Goal: Use online tool/utility: Utilize a website feature to perform a specific function

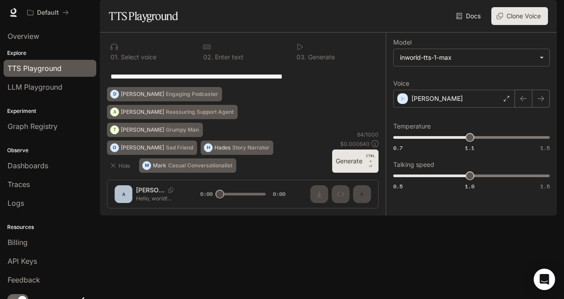
click at [359, 173] on button "Generate CTRL + ⏎" at bounding box center [355, 160] width 46 height 23
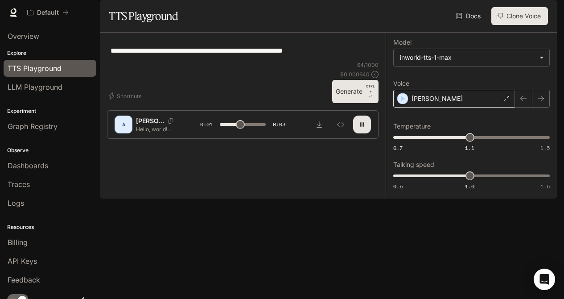
click at [448, 107] on div "[PERSON_NAME]" at bounding box center [454, 99] width 122 height 18
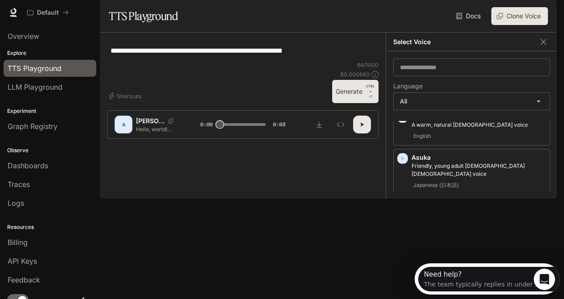
scroll to position [140, 0]
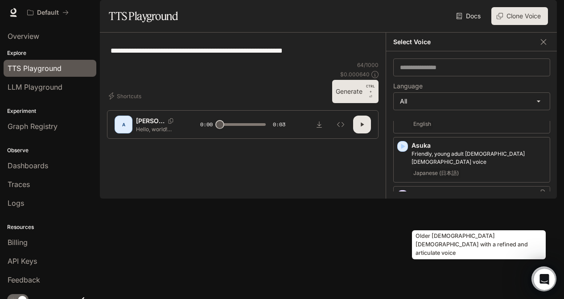
click at [468, 225] on div "Older [DEMOGRAPHIC_DATA] [DEMOGRAPHIC_DATA] with a refined and articulate voice" at bounding box center [479, 242] width 136 height 36
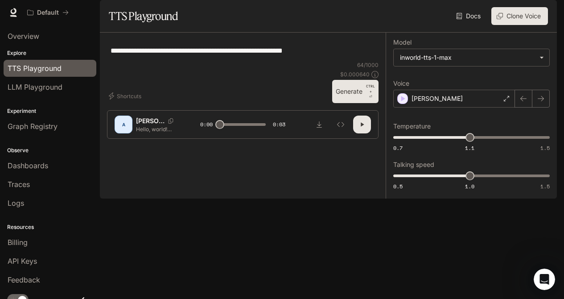
click at [368, 133] on button "button" at bounding box center [362, 124] width 18 height 18
click at [489, 107] on div "[PERSON_NAME]" at bounding box center [454, 99] width 122 height 18
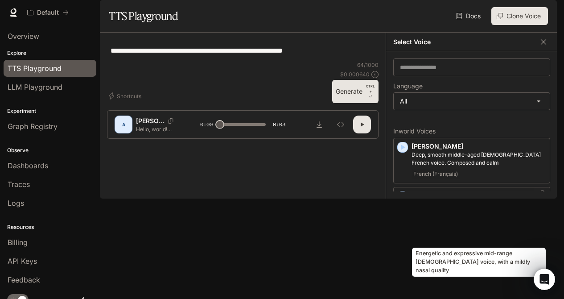
click at [448, 200] on p "[PERSON_NAME]" at bounding box center [479, 195] width 135 height 9
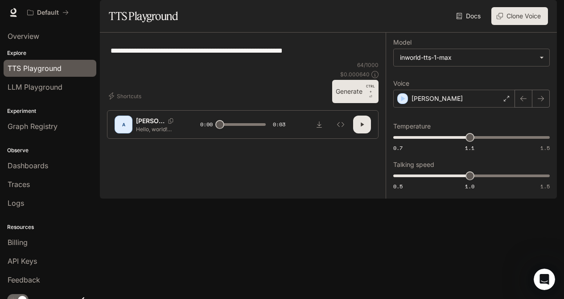
click at [122, 132] on div "A" at bounding box center [123, 124] width 14 height 14
click at [371, 94] on p "CTRL +" at bounding box center [370, 88] width 9 height 11
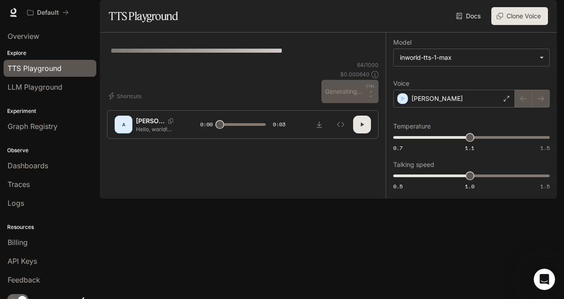
click at [358, 133] on button "button" at bounding box center [362, 124] width 18 height 18
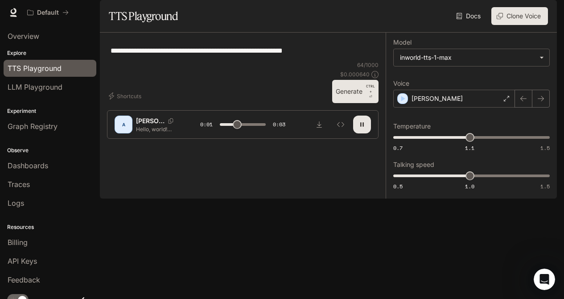
click at [462, 107] on div "[PERSON_NAME]" at bounding box center [454, 99] width 122 height 18
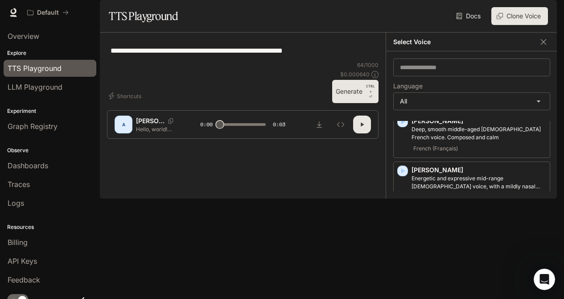
scroll to position [34, 0]
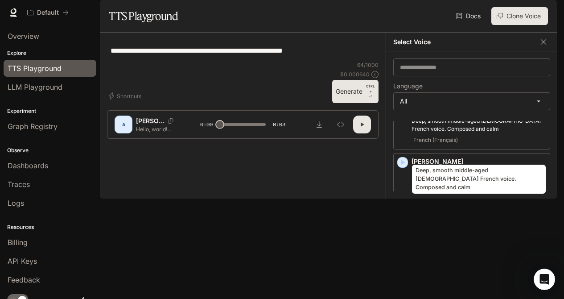
click at [470, 133] on p "Deep, smooth middle-aged [DEMOGRAPHIC_DATA] French voice. Composed and calm" at bounding box center [479, 125] width 135 height 16
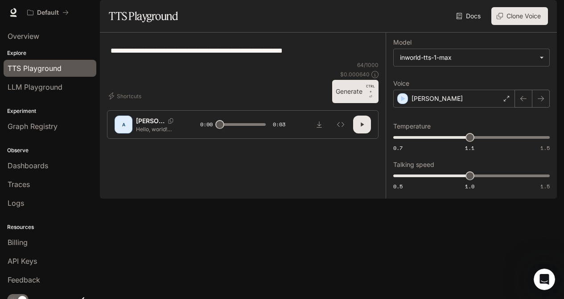
click at [363, 103] on button "Generate CTRL + ⏎" at bounding box center [355, 91] width 46 height 23
click at [367, 133] on button "button" at bounding box center [362, 124] width 18 height 18
click at [363, 127] on icon "button" at bounding box center [362, 125] width 3 height 4
type input "*"
